Goal: Task Accomplishment & Management: Use online tool/utility

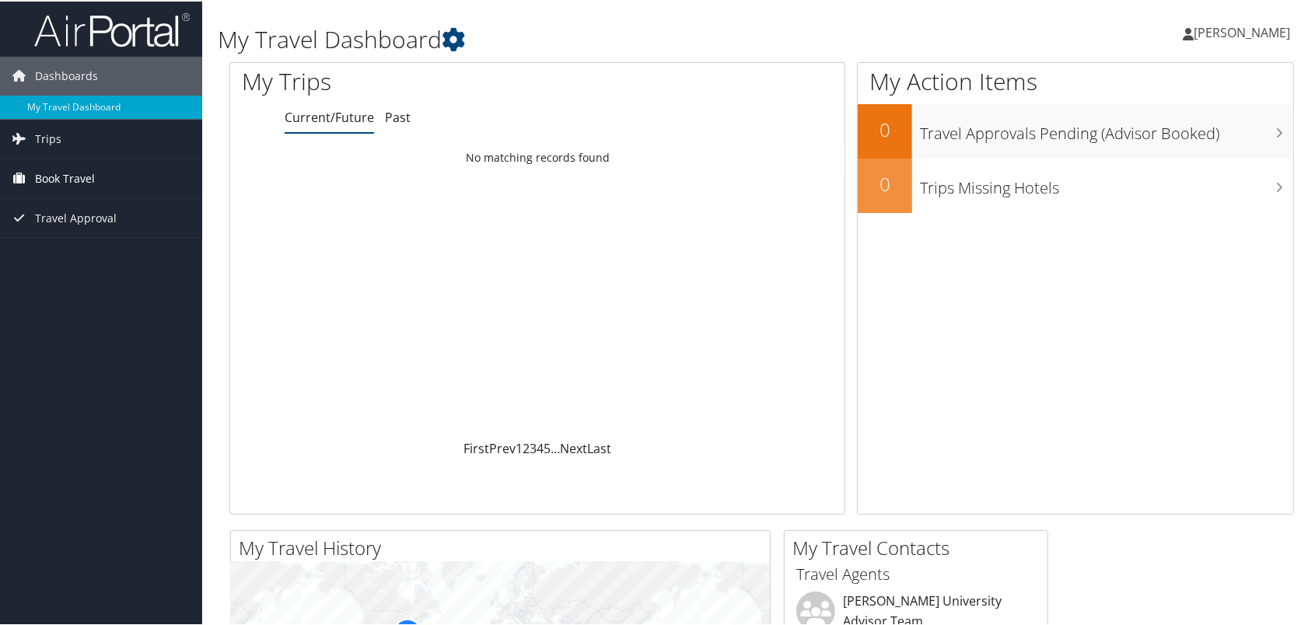
click at [57, 174] on span "Book Travel" at bounding box center [65, 177] width 60 height 39
click at [97, 213] on link "Approval Request (Beta)" at bounding box center [101, 208] width 202 height 23
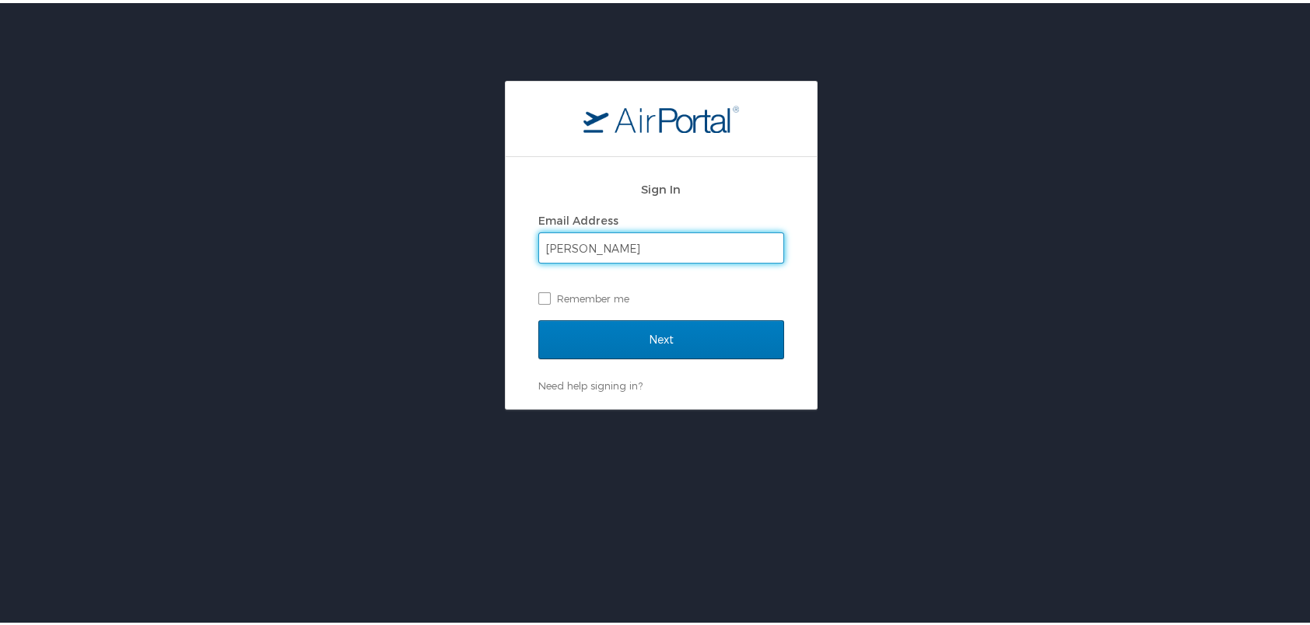
type input "[PERSON_NAME][EMAIL_ADDRESS][PERSON_NAME][PERSON_NAME][DOMAIN_NAME]"
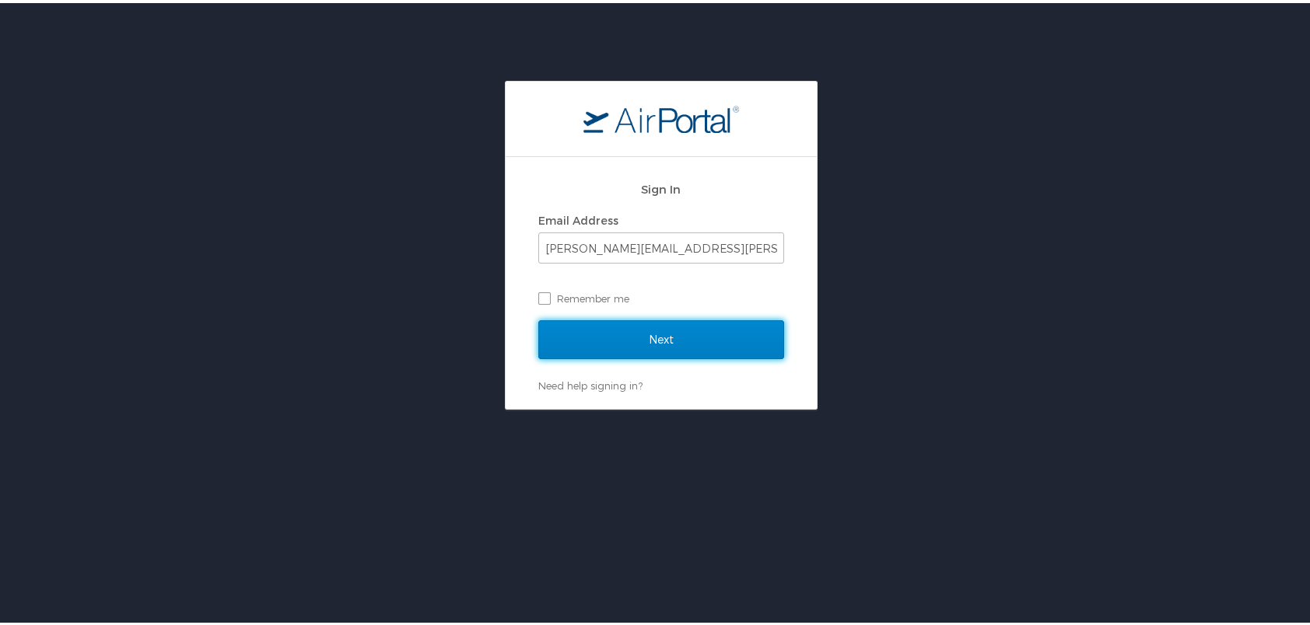
click at [673, 339] on input "Next" at bounding box center [661, 336] width 246 height 39
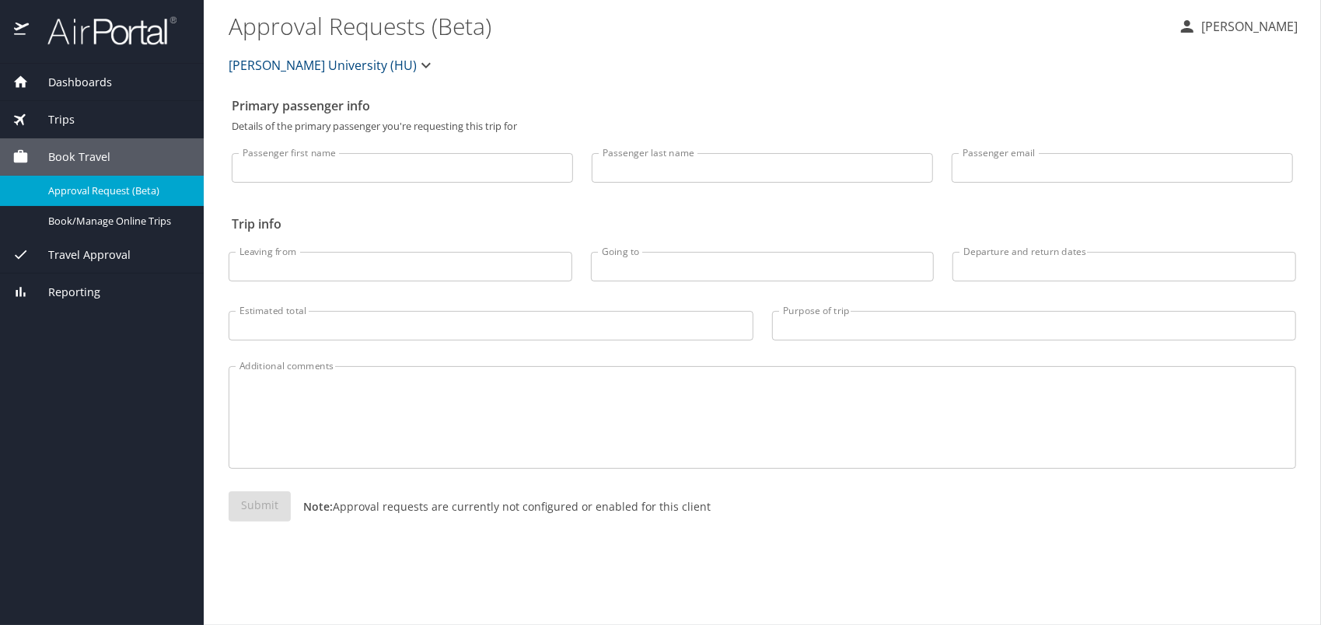
click at [86, 257] on span "Travel Approval" at bounding box center [80, 255] width 102 height 17
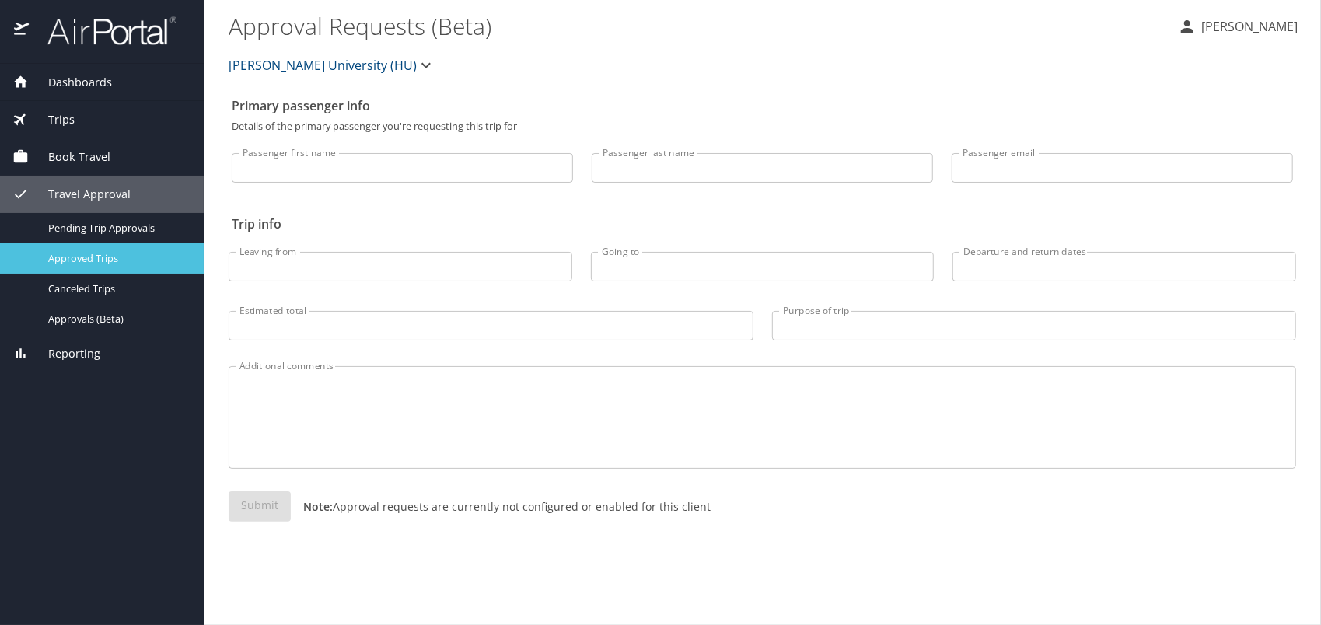
click at [116, 254] on span "Approved Trips" at bounding box center [116, 258] width 137 height 15
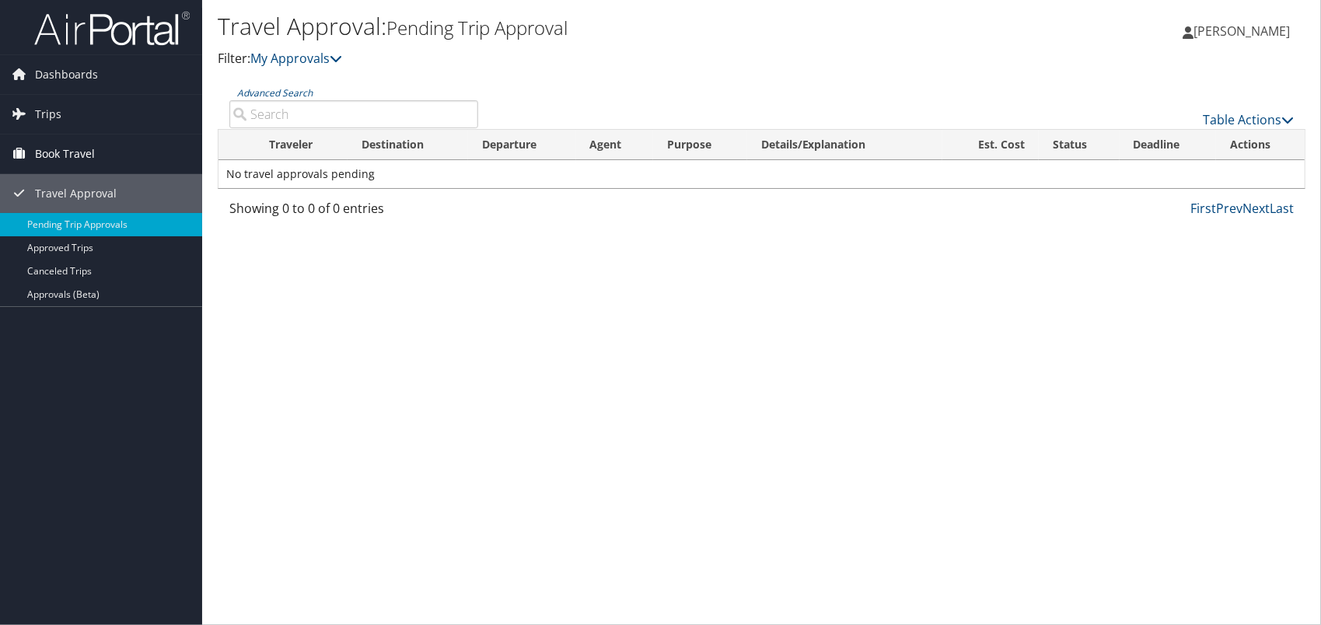
click at [84, 145] on span "Book Travel" at bounding box center [65, 154] width 60 height 39
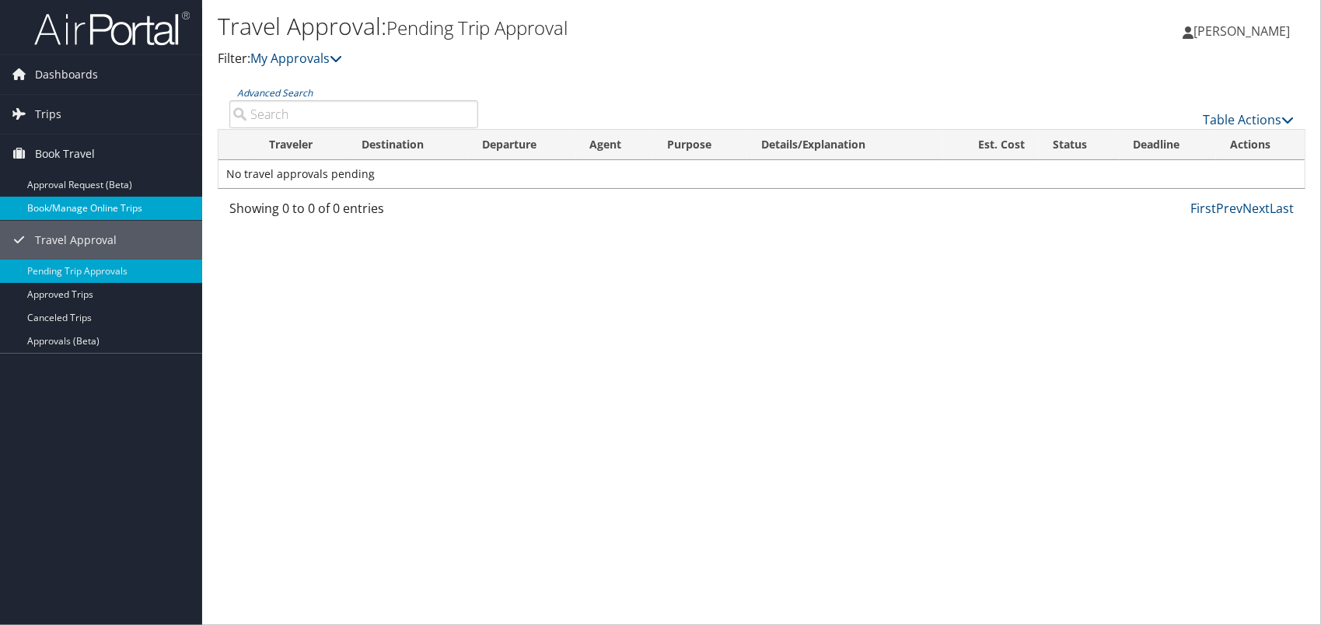
click at [91, 204] on link "Book/Manage Online Trips" at bounding box center [101, 208] width 202 height 23
